Goal: Entertainment & Leisure: Consume media (video, audio)

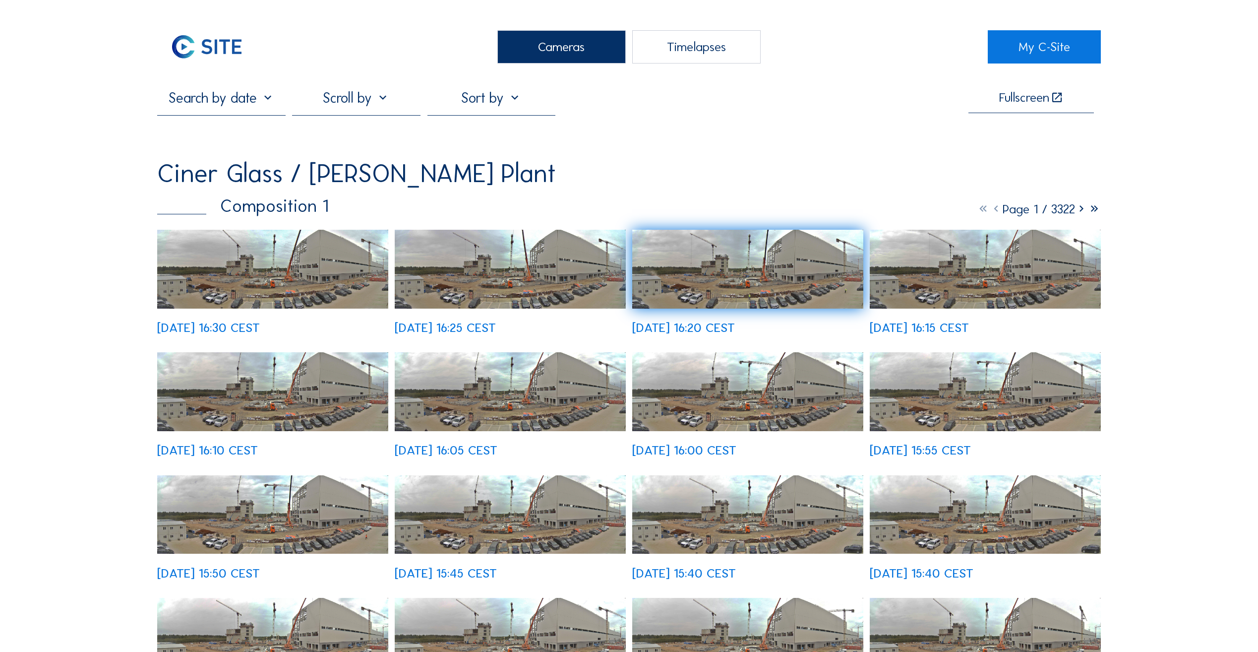
click at [278, 250] on img at bounding box center [272, 269] width 231 height 79
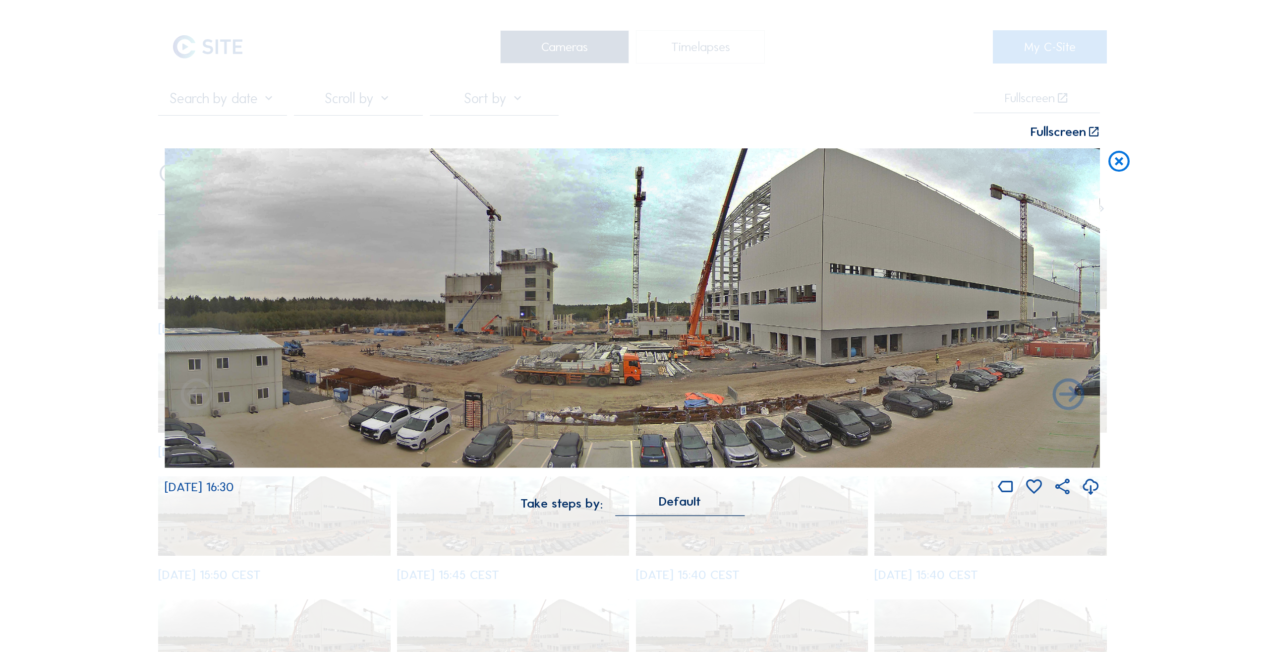
click at [1075, 395] on icon at bounding box center [1069, 395] width 38 height 39
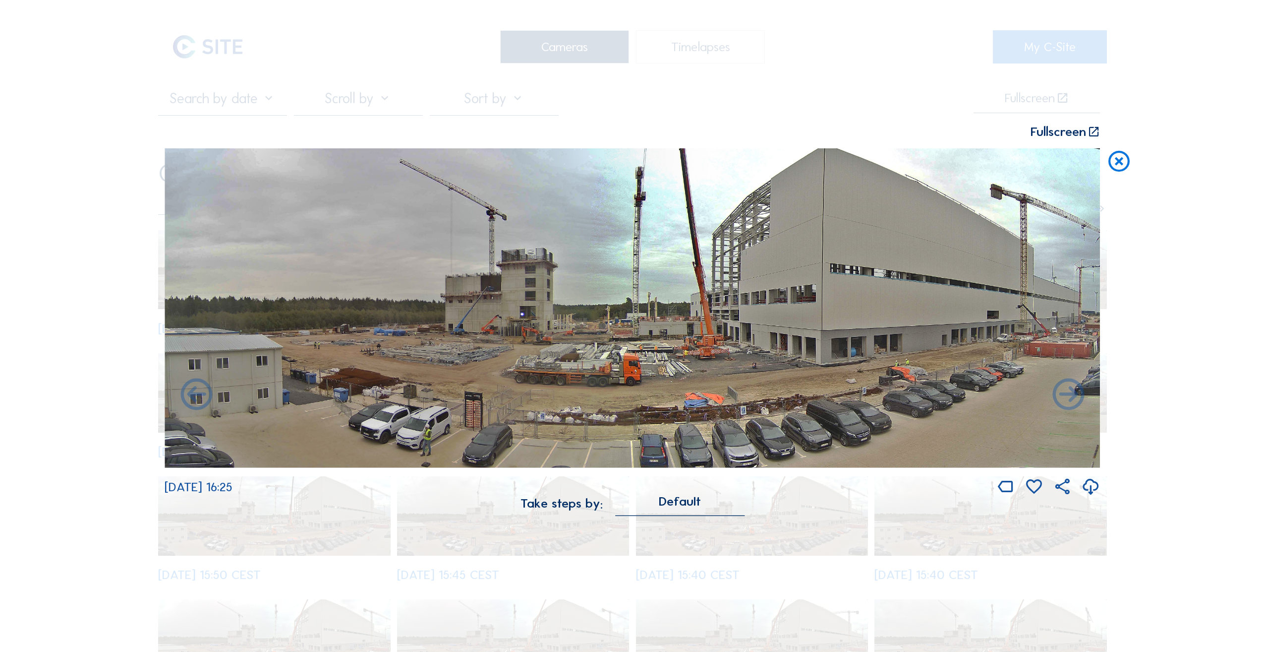
click at [1075, 396] on icon at bounding box center [1069, 395] width 38 height 39
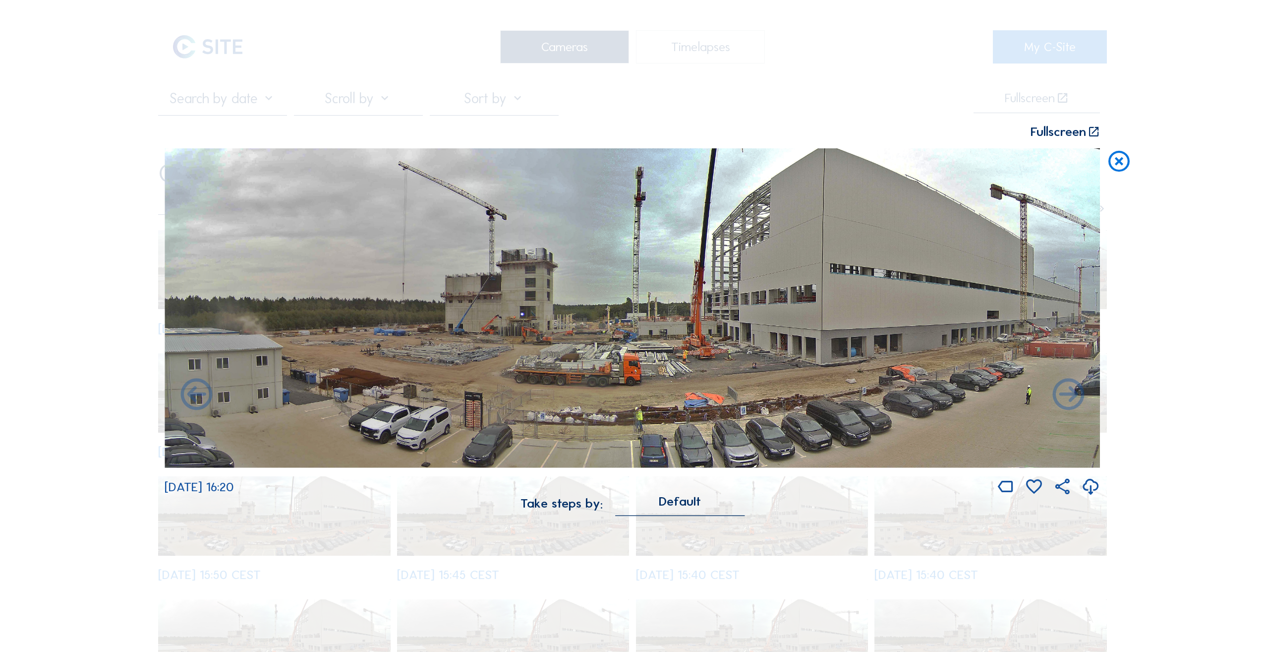
click at [1072, 397] on icon at bounding box center [1069, 395] width 38 height 39
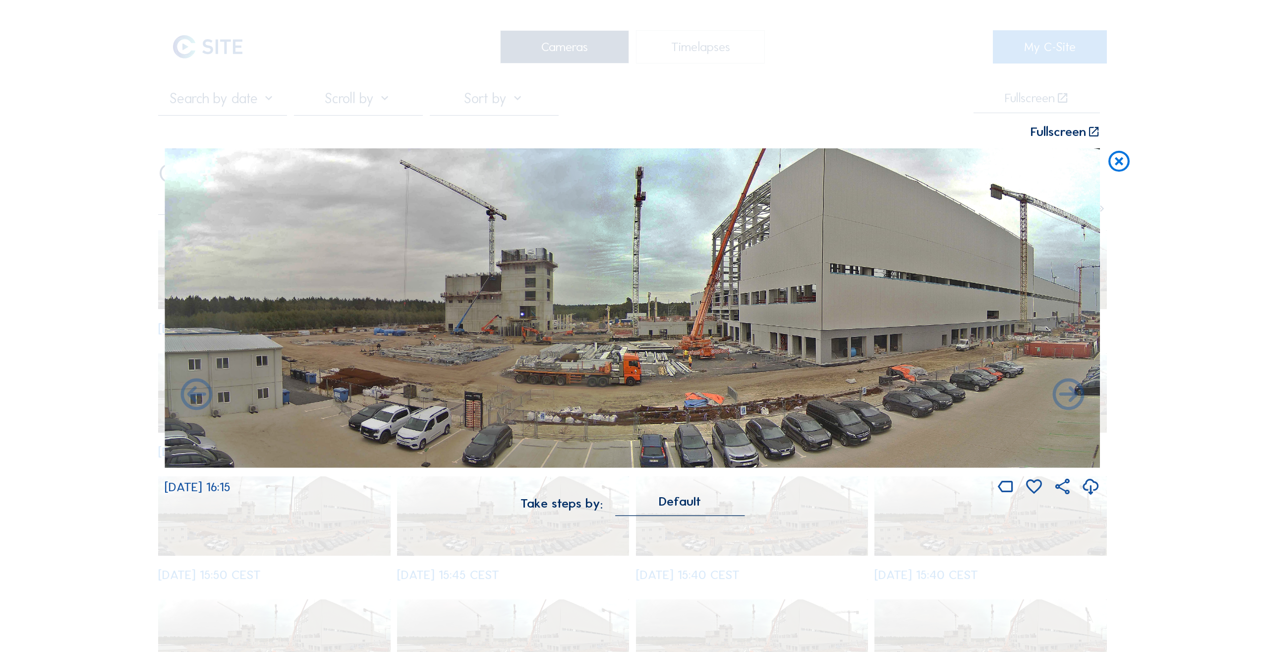
click at [1072, 397] on icon at bounding box center [1069, 395] width 38 height 39
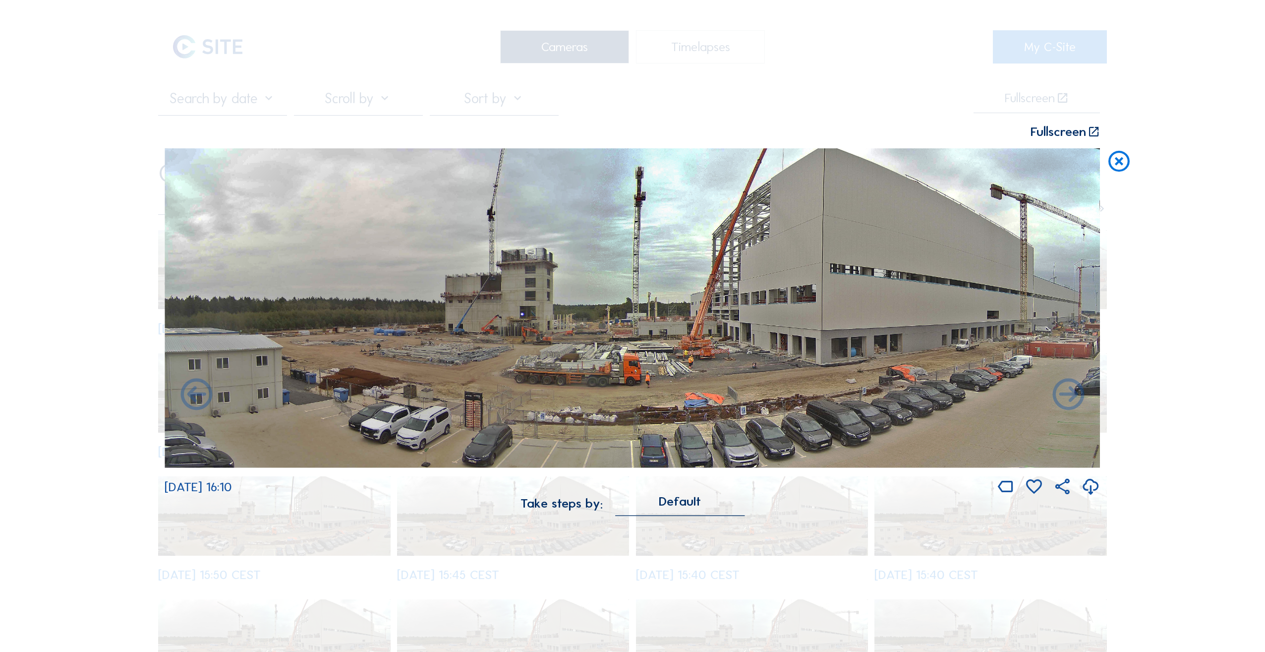
click at [1117, 160] on icon at bounding box center [1119, 161] width 25 height 26
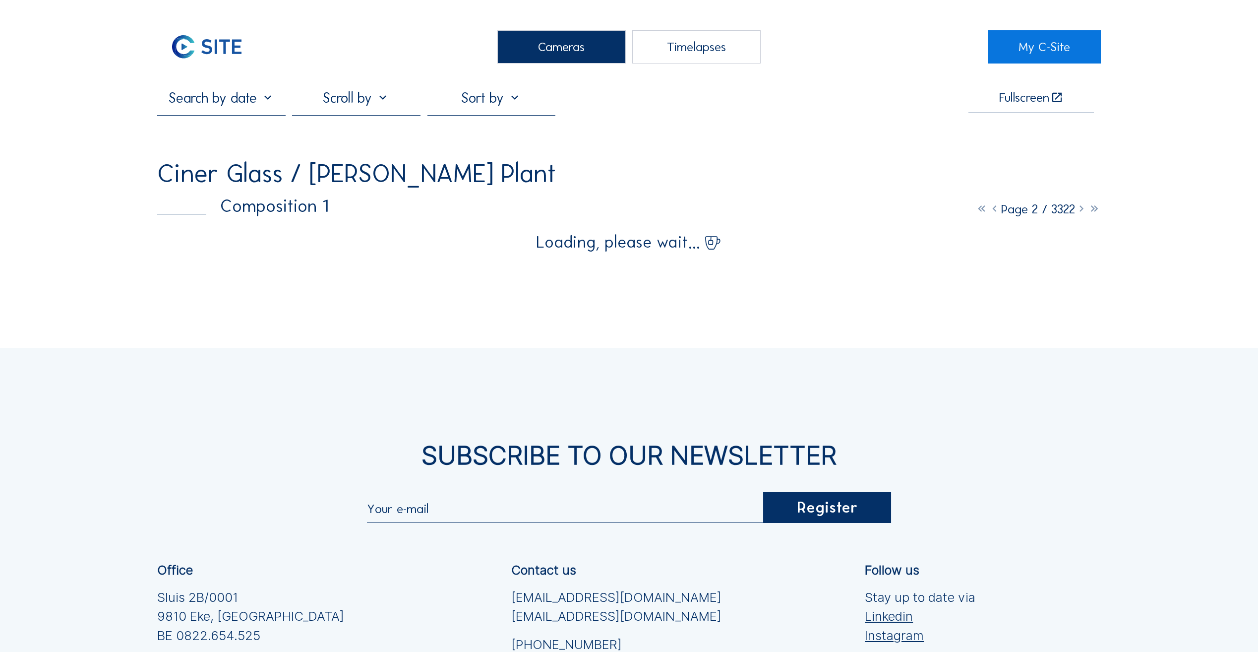
click at [588, 46] on div "Cameras" at bounding box center [561, 46] width 128 height 33
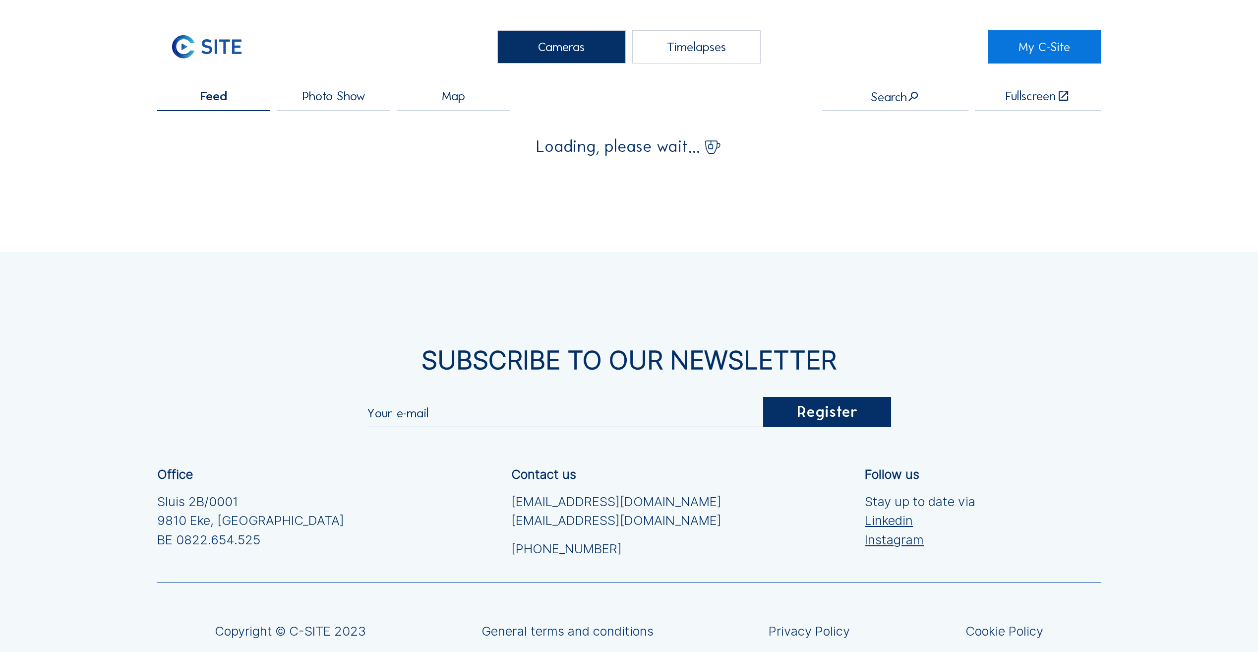
click at [588, 46] on div "Cameras" at bounding box center [561, 46] width 128 height 33
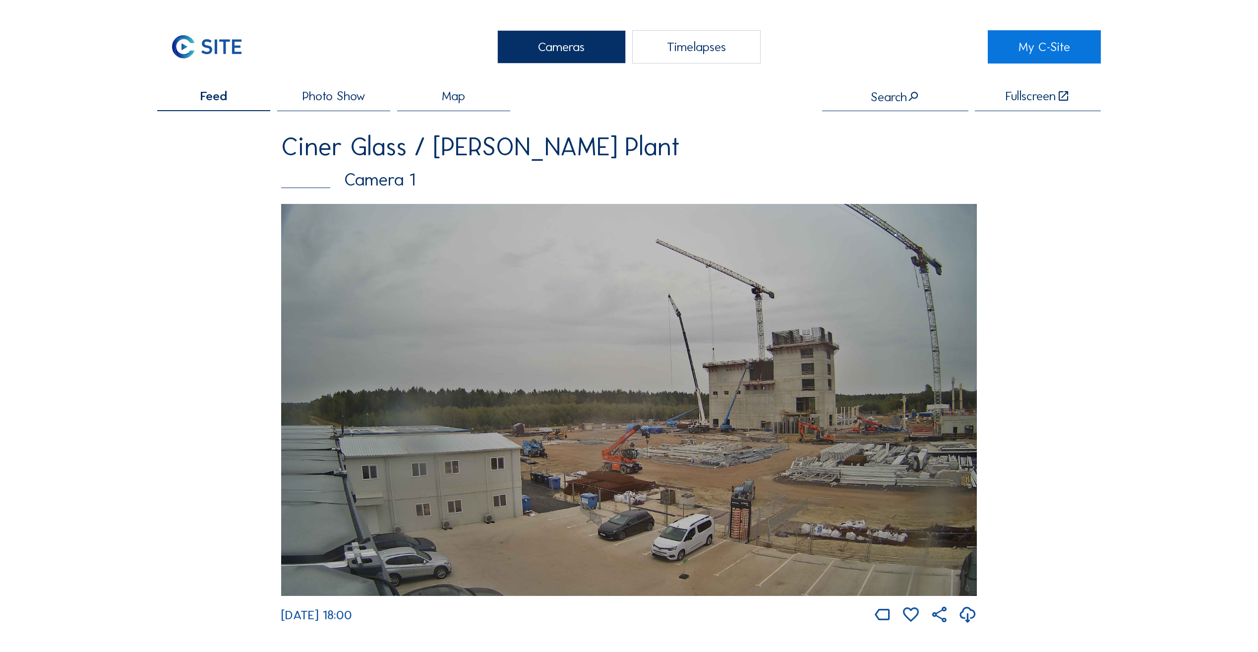
click at [701, 55] on div "Timelapses" at bounding box center [696, 46] width 128 height 33
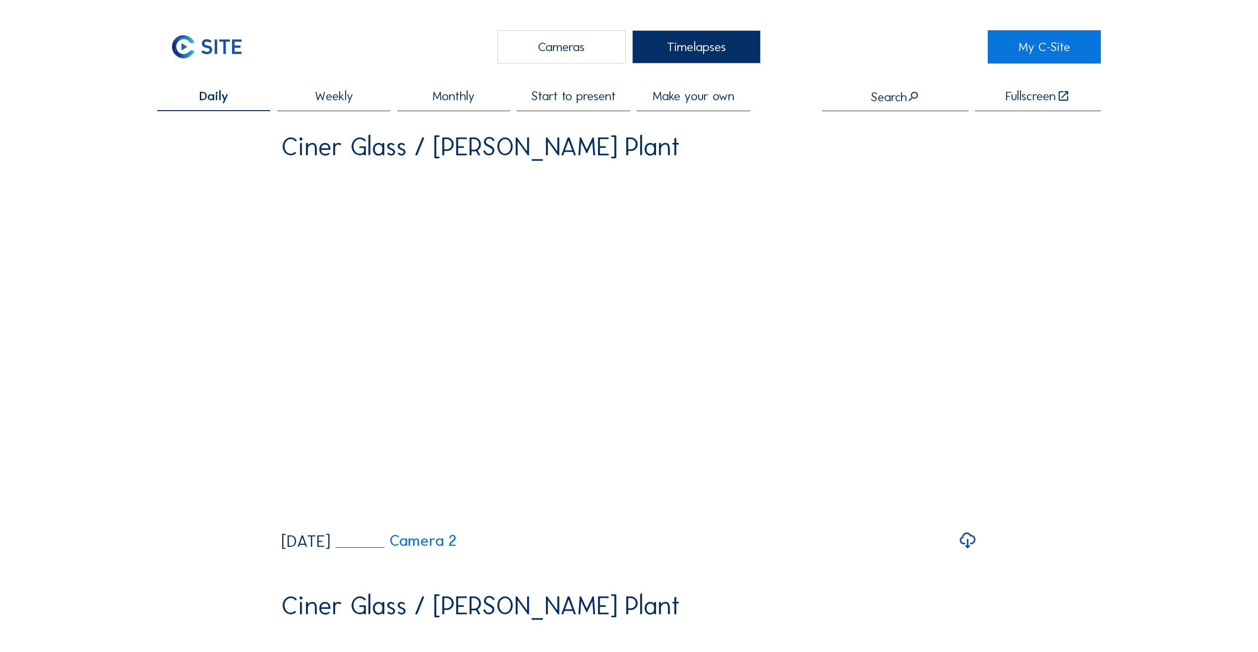
click at [599, 98] on span "Start to present" at bounding box center [573, 96] width 85 height 13
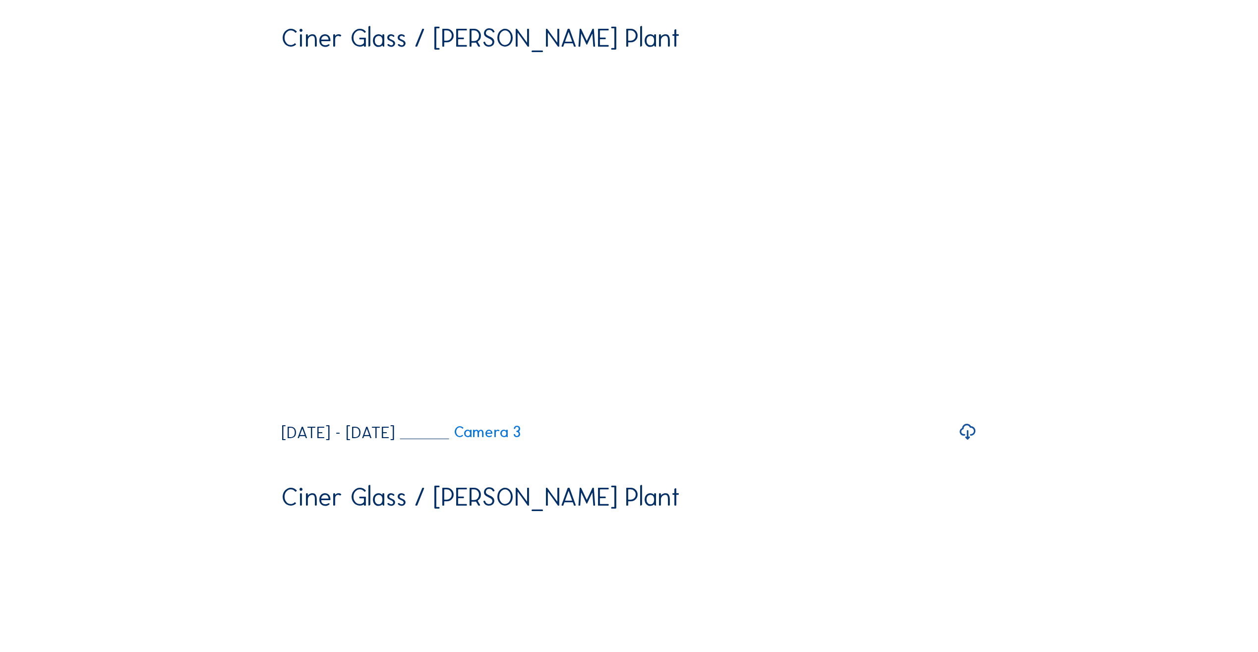
scroll to position [1125, 0]
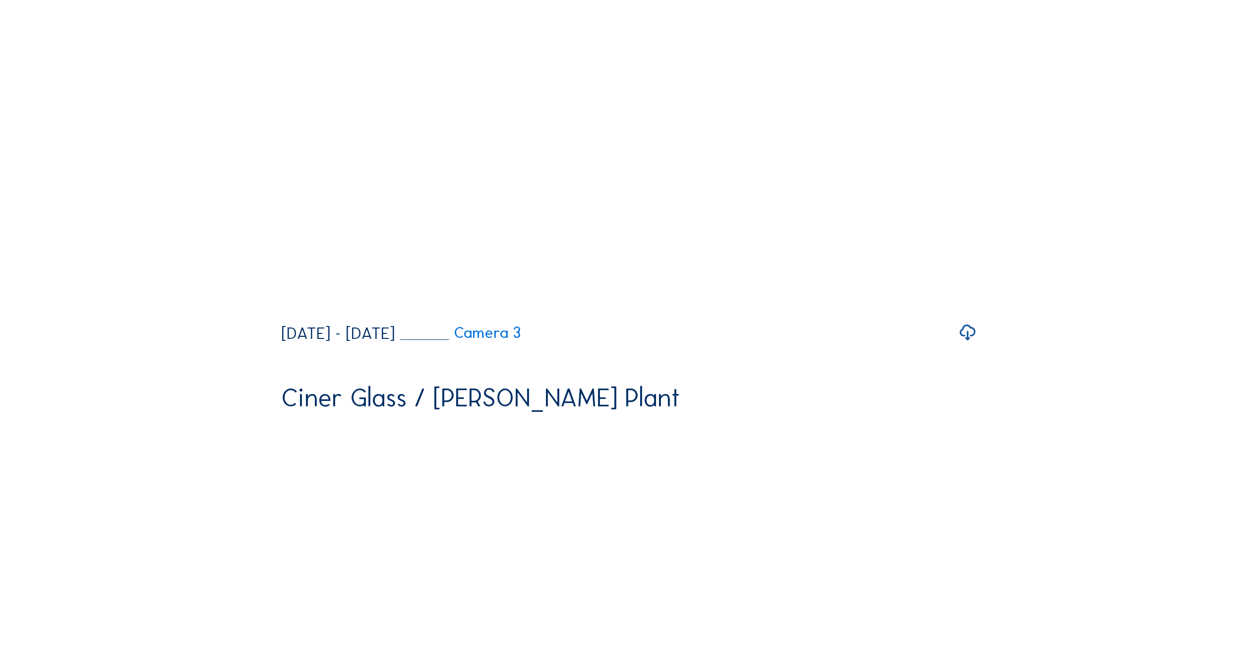
click at [968, 344] on icon at bounding box center [967, 332] width 19 height 23
click at [289, 311] on icon at bounding box center [294, 301] width 18 height 22
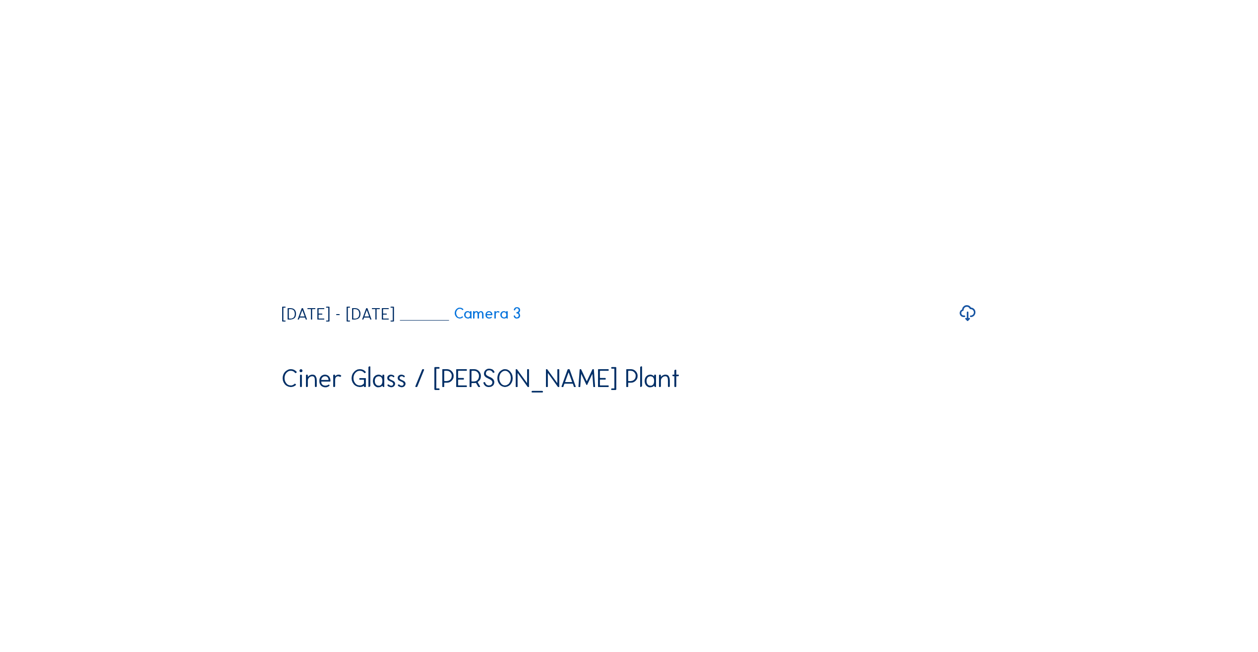
scroll to position [1472, 0]
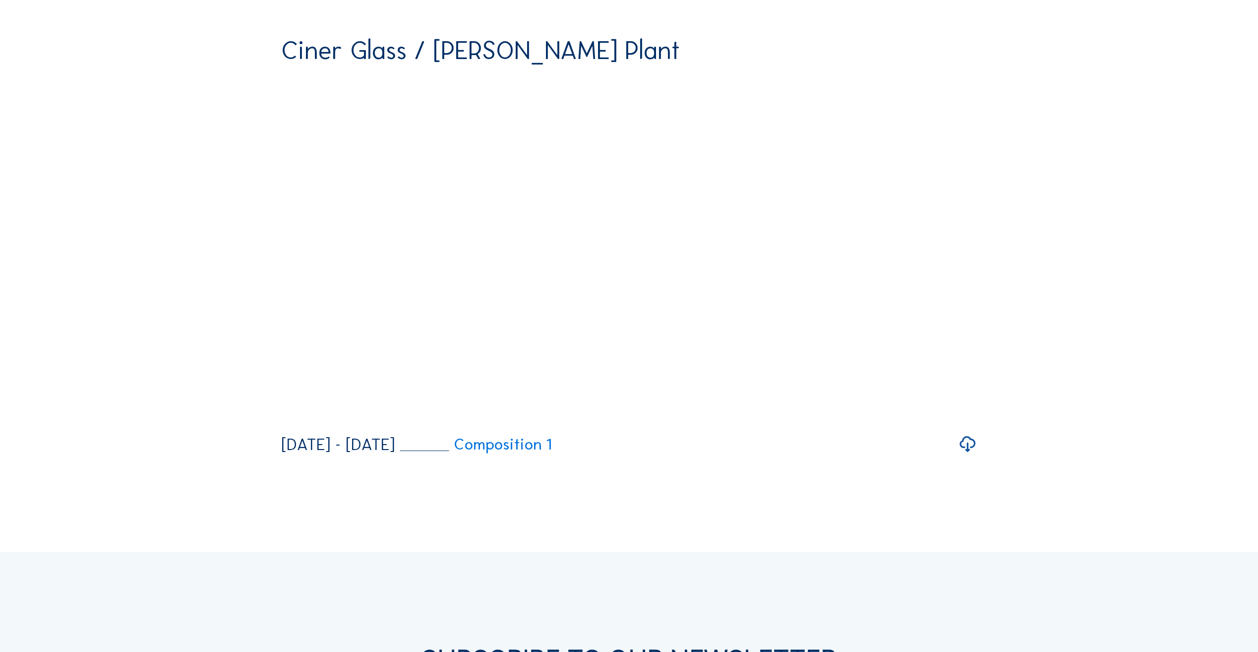
click at [291, 422] on icon at bounding box center [294, 412] width 18 height 22
click at [621, 425] on div at bounding box center [604, 411] width 594 height 27
drag, startPoint x: 322, startPoint y: 440, endPoint x: 513, endPoint y: 435, distance: 191.5
click at [510, 425] on div at bounding box center [603, 411] width 592 height 27
click at [655, 425] on div at bounding box center [603, 411] width 592 height 27
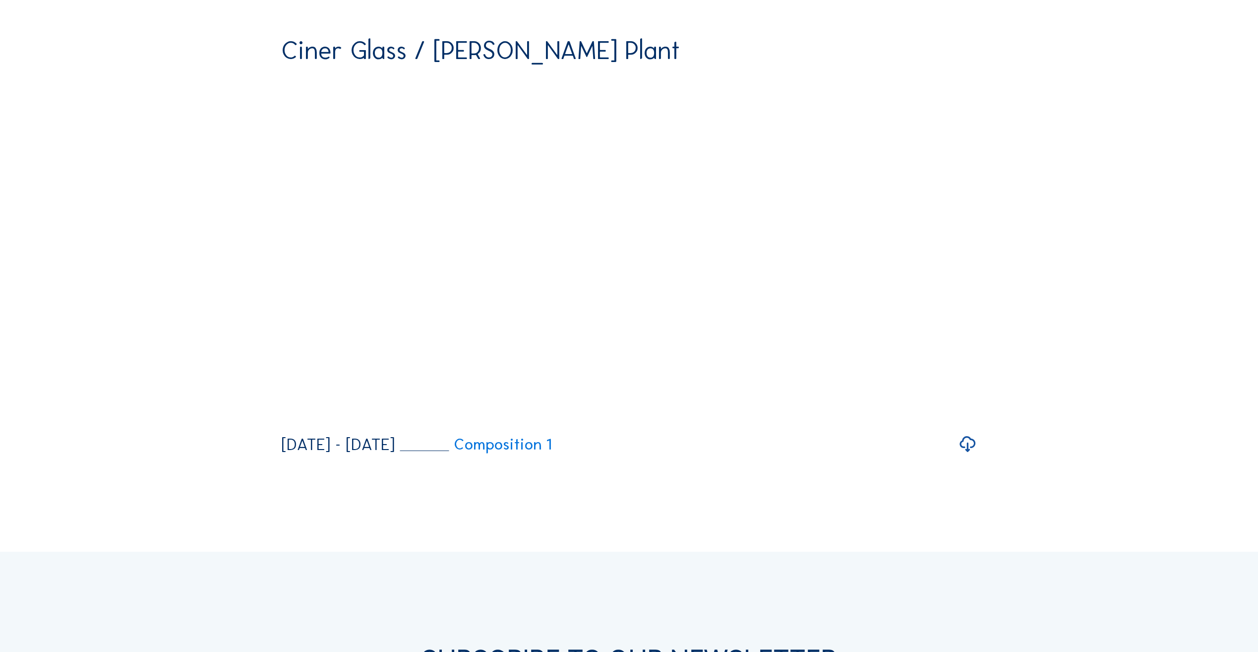
click at [722, 425] on div at bounding box center [603, 411] width 592 height 27
click at [741, 425] on div at bounding box center [603, 411] width 592 height 27
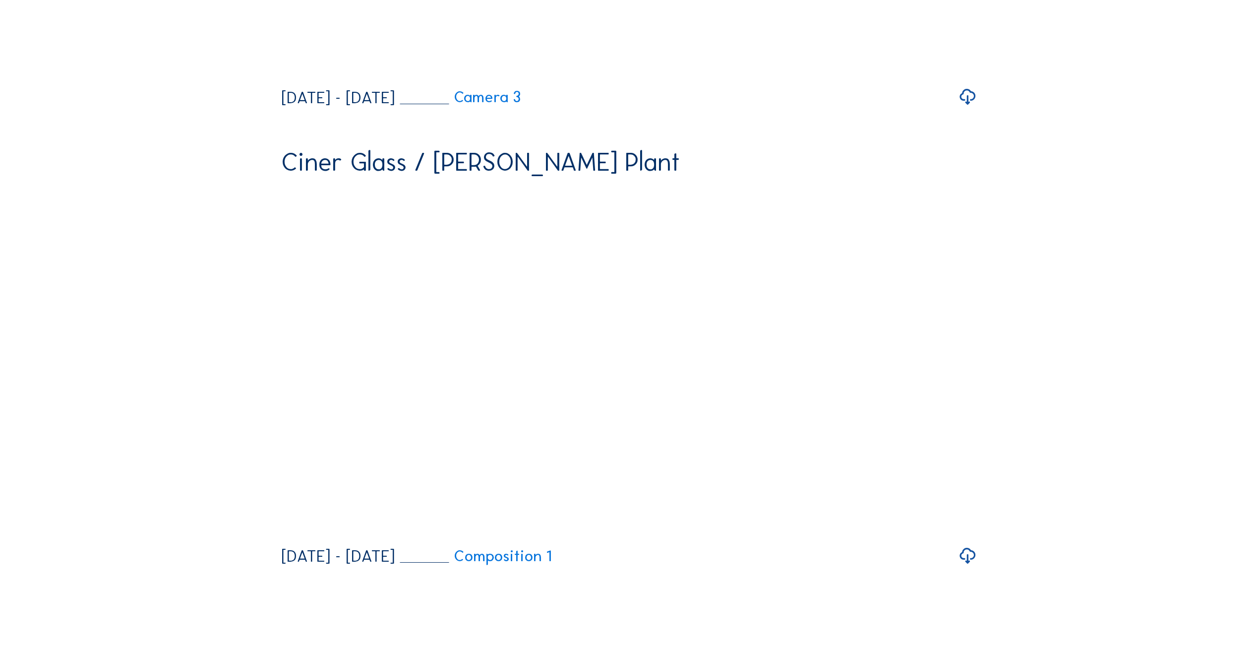
scroll to position [1273, 0]
